Goal: Use online tool/utility: Utilize a website feature to perform a specific function

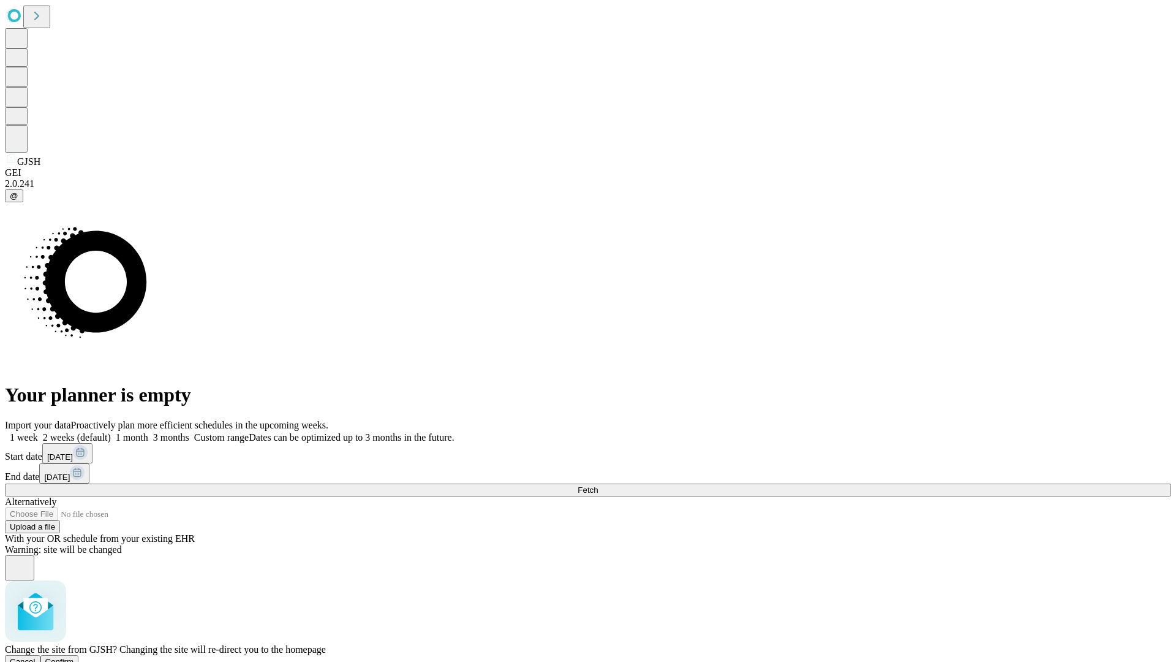
click at [74, 657] on span "Confirm" at bounding box center [59, 661] width 29 height 9
click at [38, 432] on label "1 week" at bounding box center [21, 437] width 33 height 10
click at [598, 485] on span "Fetch" at bounding box center [588, 489] width 20 height 9
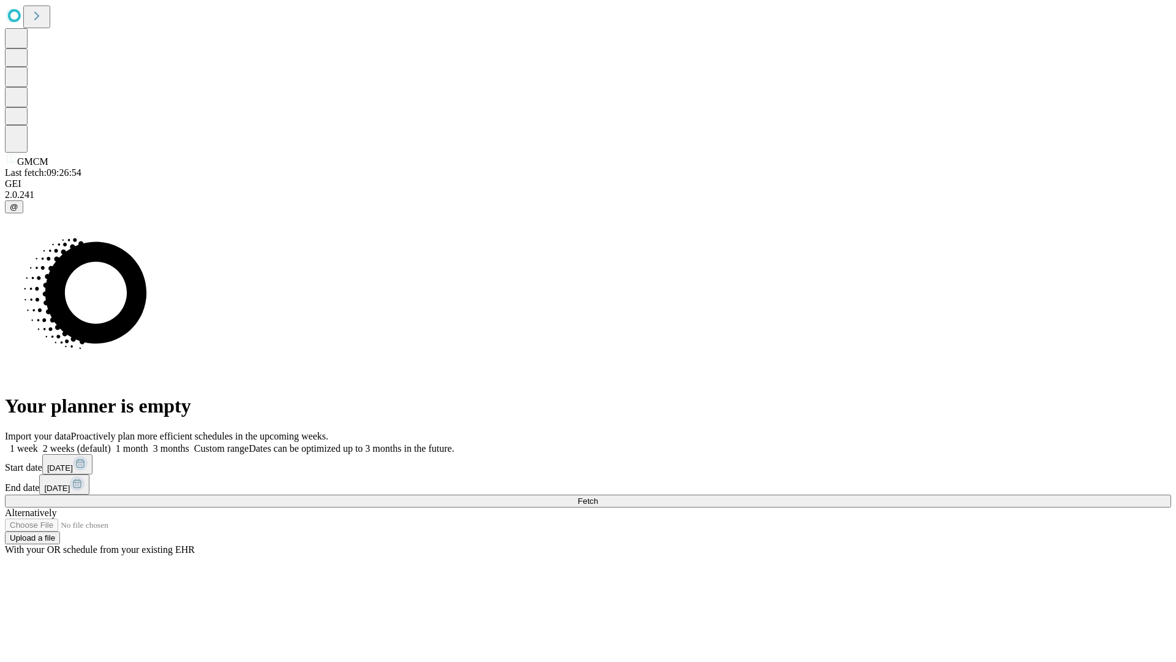
click at [38, 443] on label "1 week" at bounding box center [21, 448] width 33 height 10
click at [598, 496] on span "Fetch" at bounding box center [588, 500] width 20 height 9
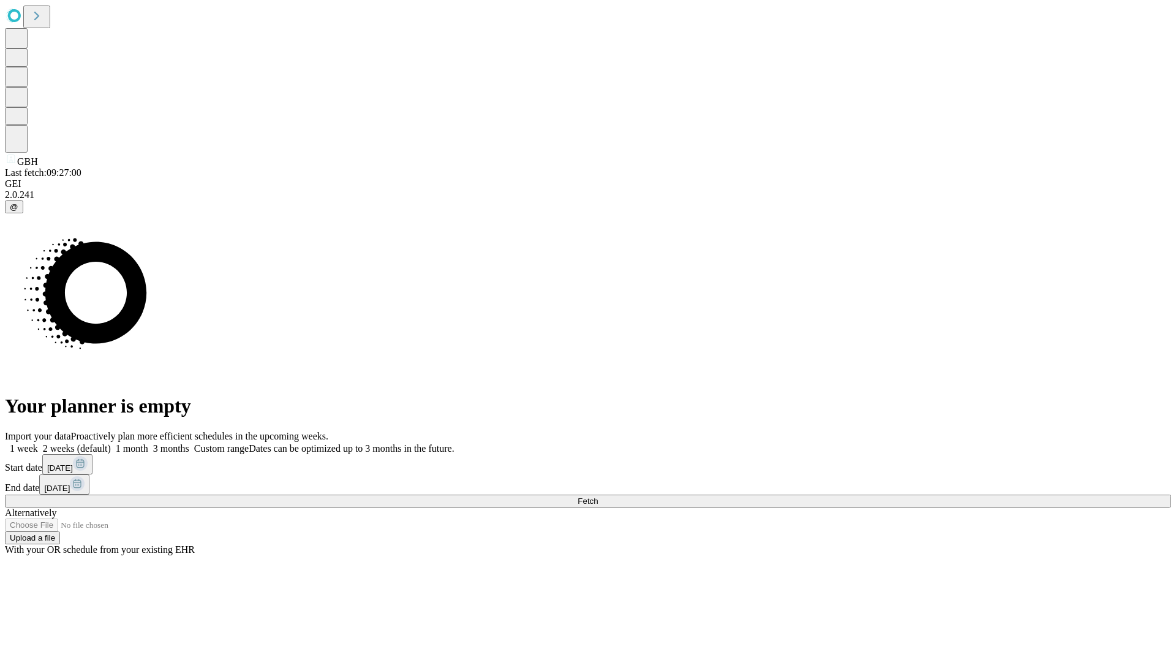
click at [38, 443] on label "1 week" at bounding box center [21, 448] width 33 height 10
click at [598, 496] on span "Fetch" at bounding box center [588, 500] width 20 height 9
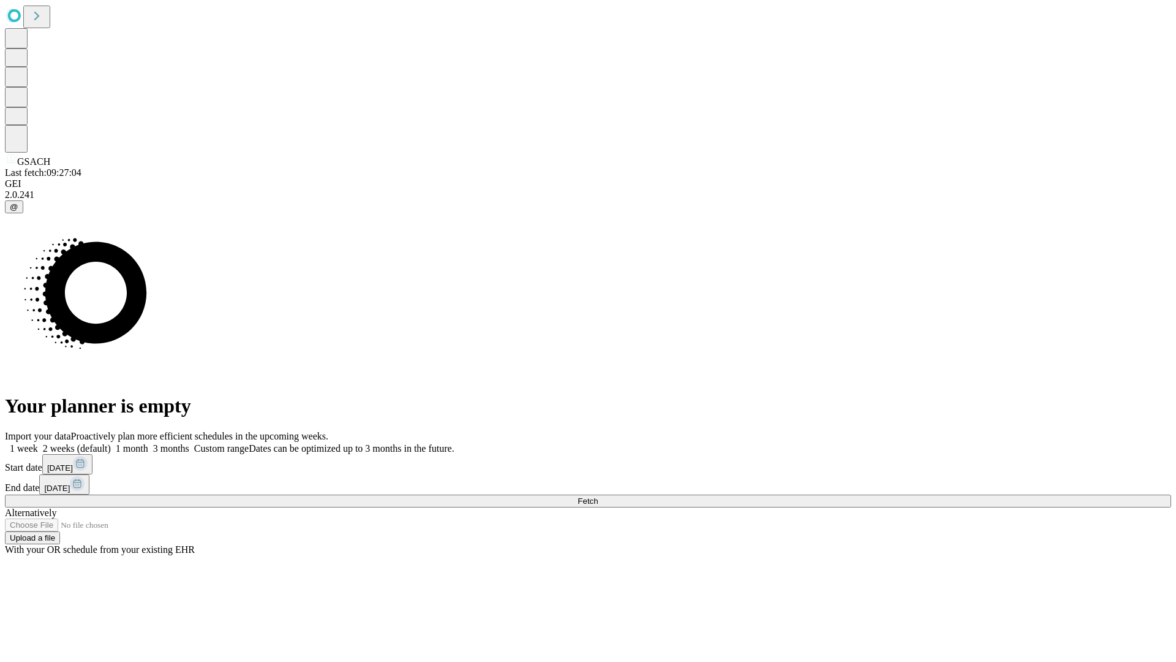
click at [38, 443] on label "1 week" at bounding box center [21, 448] width 33 height 10
click at [598, 496] on span "Fetch" at bounding box center [588, 500] width 20 height 9
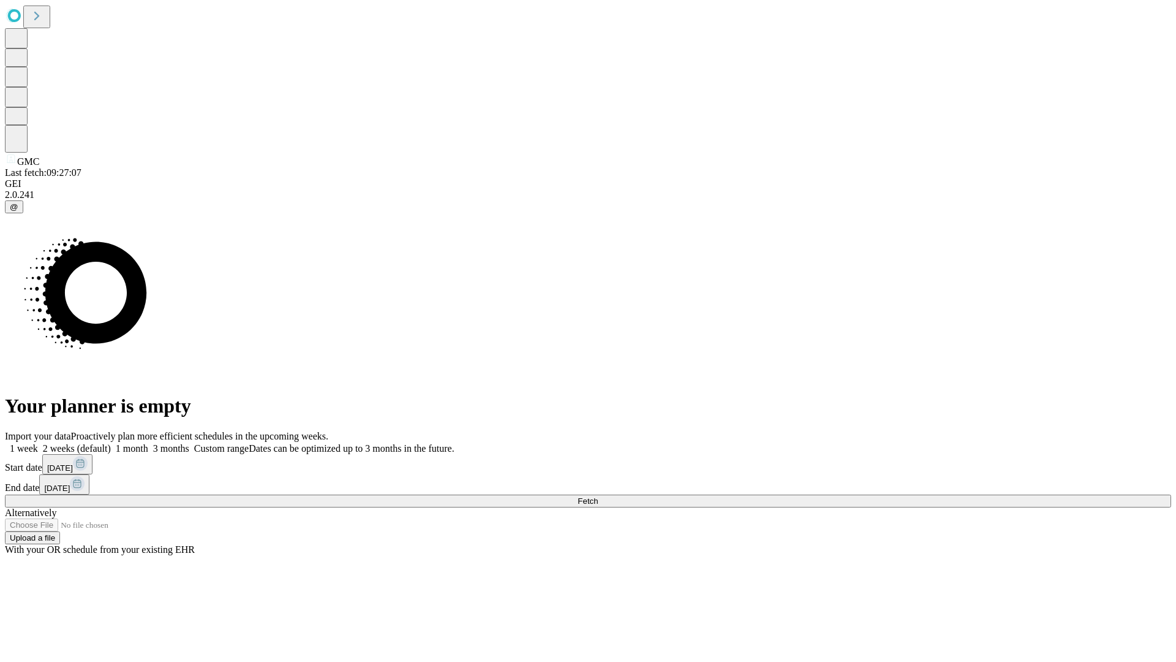
click at [38, 443] on label "1 week" at bounding box center [21, 448] width 33 height 10
click at [598, 496] on span "Fetch" at bounding box center [588, 500] width 20 height 9
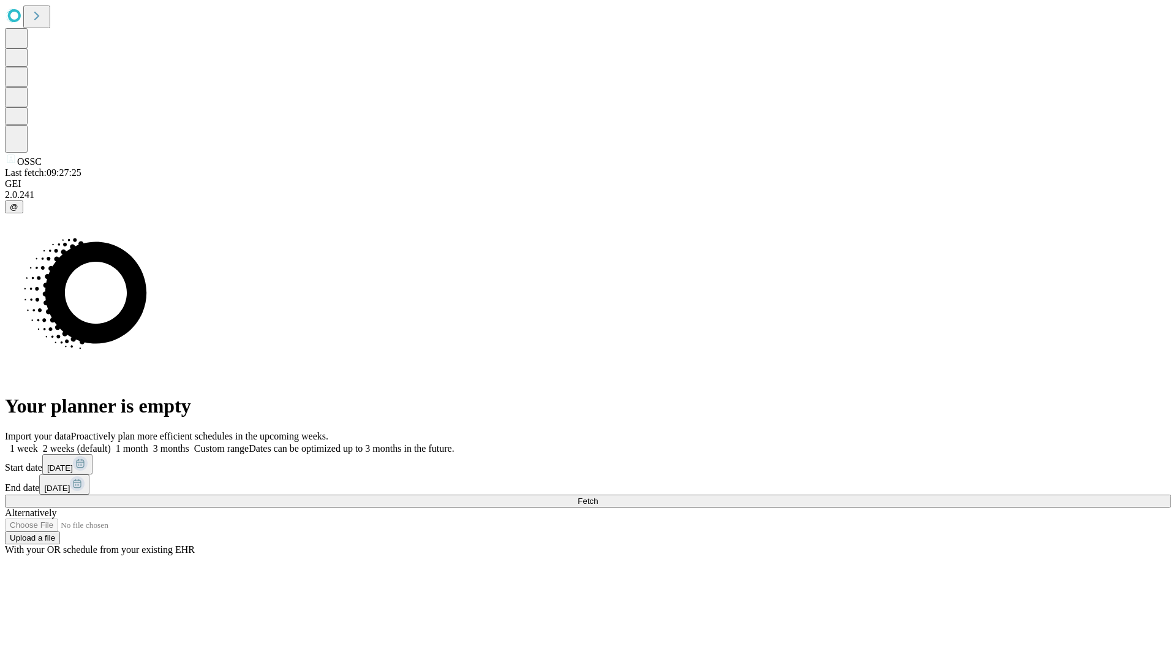
click at [38, 443] on label "1 week" at bounding box center [21, 448] width 33 height 10
click at [598, 496] on span "Fetch" at bounding box center [588, 500] width 20 height 9
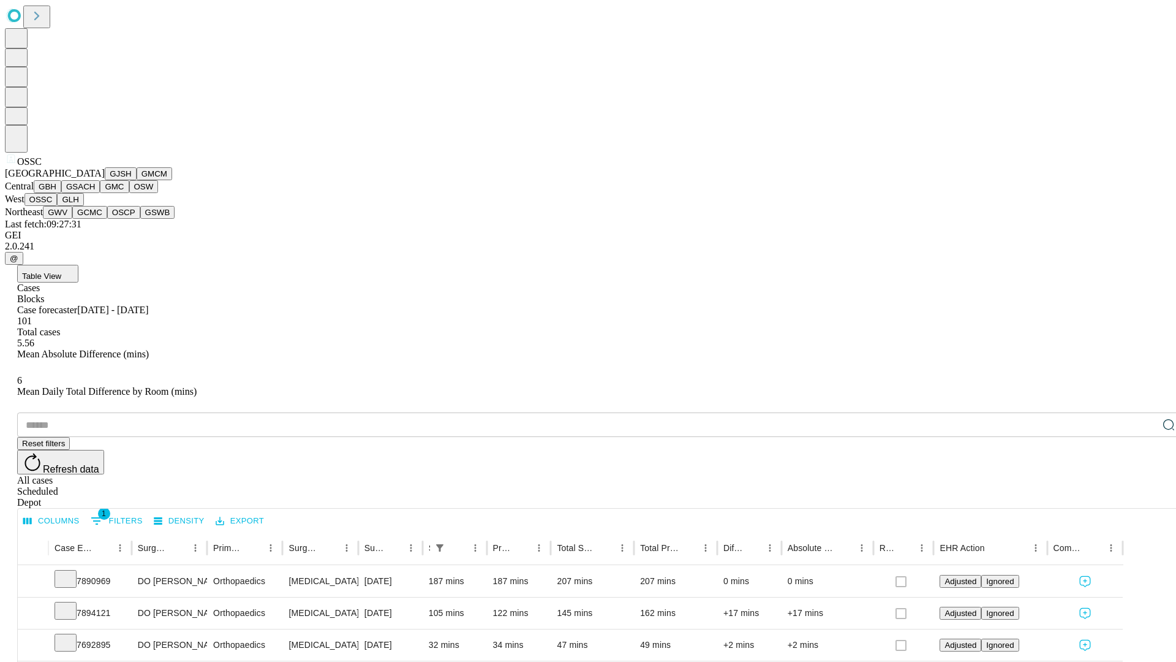
click at [83, 206] on button "GLH" at bounding box center [70, 199] width 26 height 13
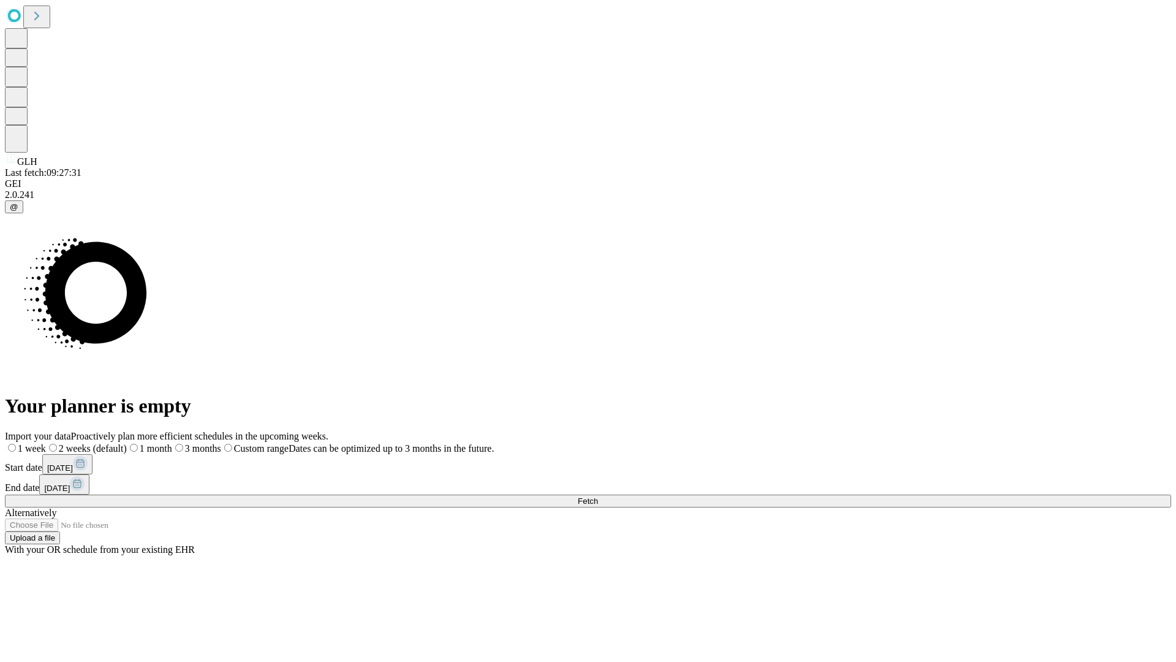
click at [46, 443] on label "1 week" at bounding box center [25, 448] width 41 height 10
click at [598, 496] on span "Fetch" at bounding box center [588, 500] width 20 height 9
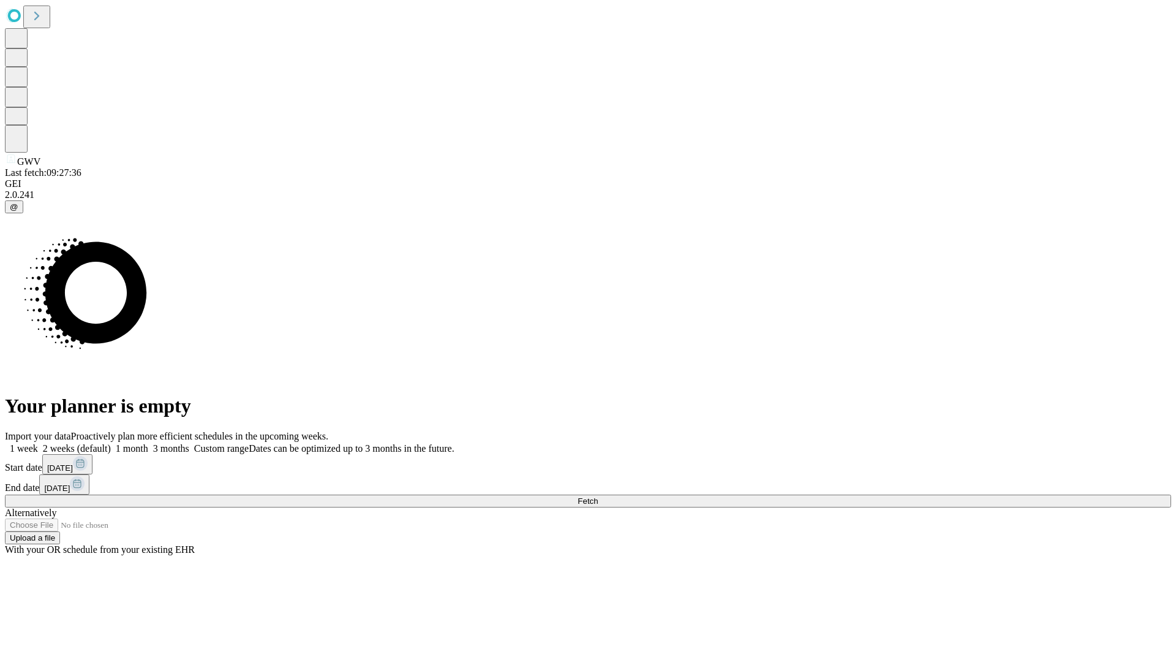
click at [38, 443] on label "1 week" at bounding box center [21, 448] width 33 height 10
click at [598, 496] on span "Fetch" at bounding box center [588, 500] width 20 height 9
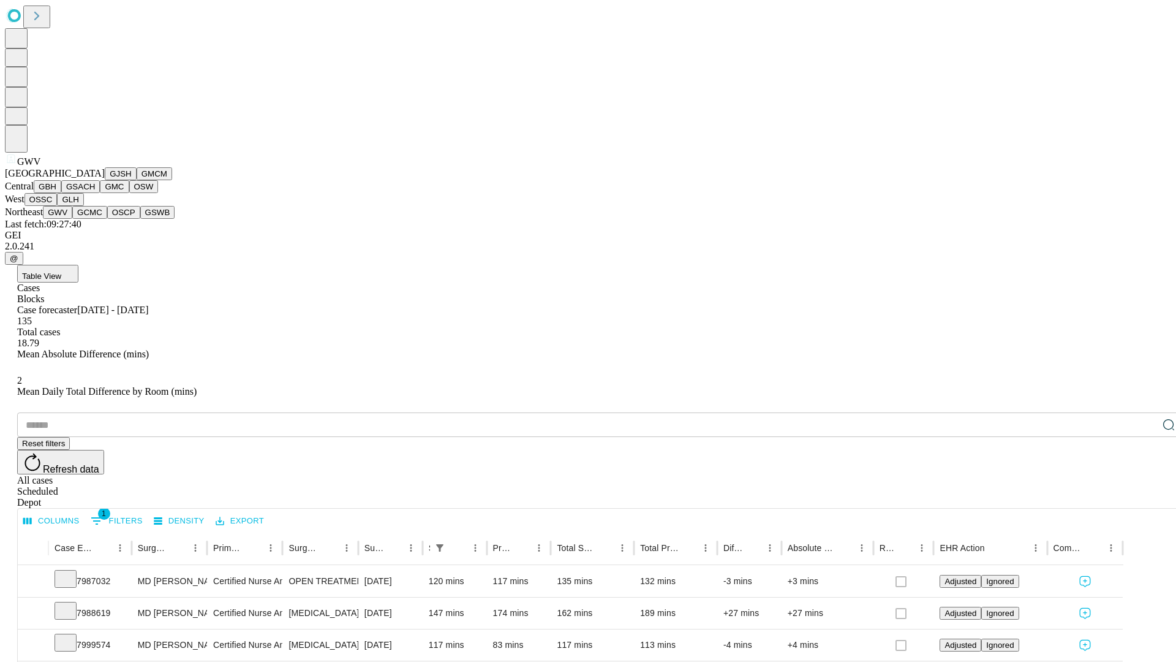
click at [95, 219] on button "GCMC" at bounding box center [89, 212] width 35 height 13
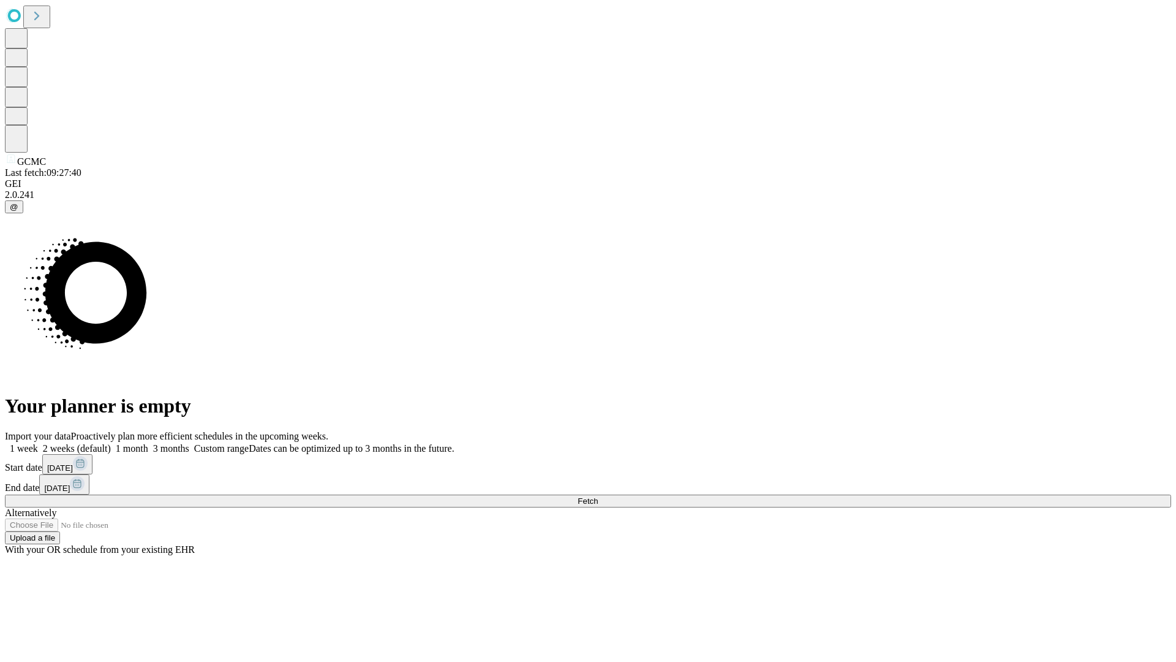
click at [38, 443] on label "1 week" at bounding box center [21, 448] width 33 height 10
click at [598, 496] on span "Fetch" at bounding box center [588, 500] width 20 height 9
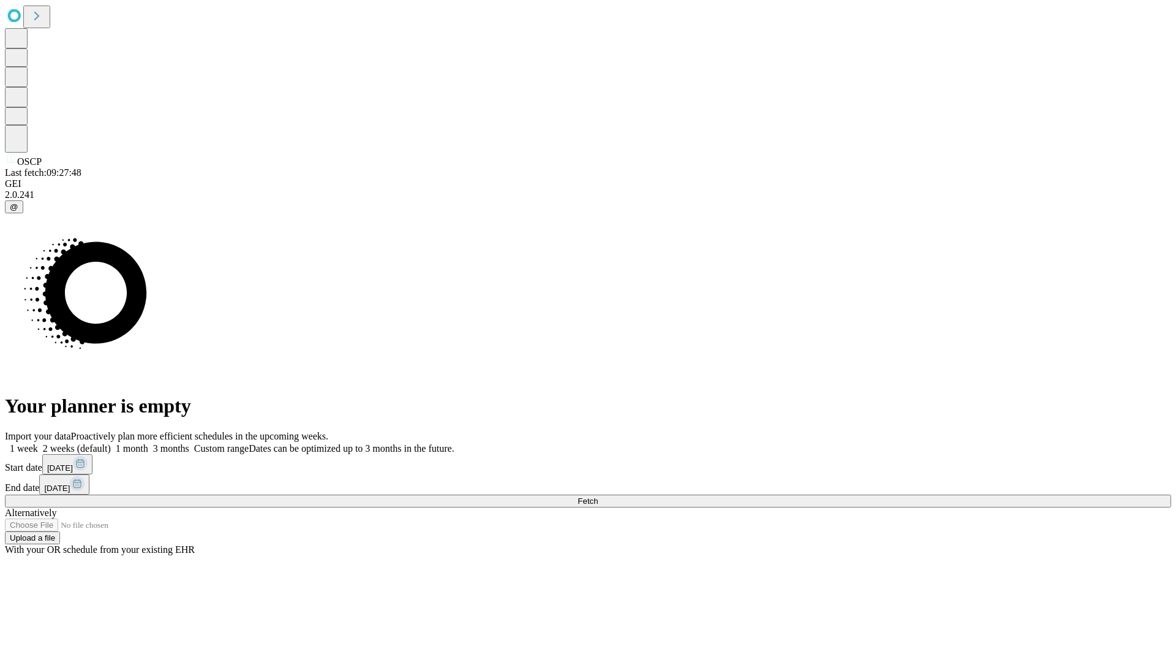
click at [38, 443] on label "1 week" at bounding box center [21, 448] width 33 height 10
click at [598, 496] on span "Fetch" at bounding box center [588, 500] width 20 height 9
